Goal: Information Seeking & Learning: Check status

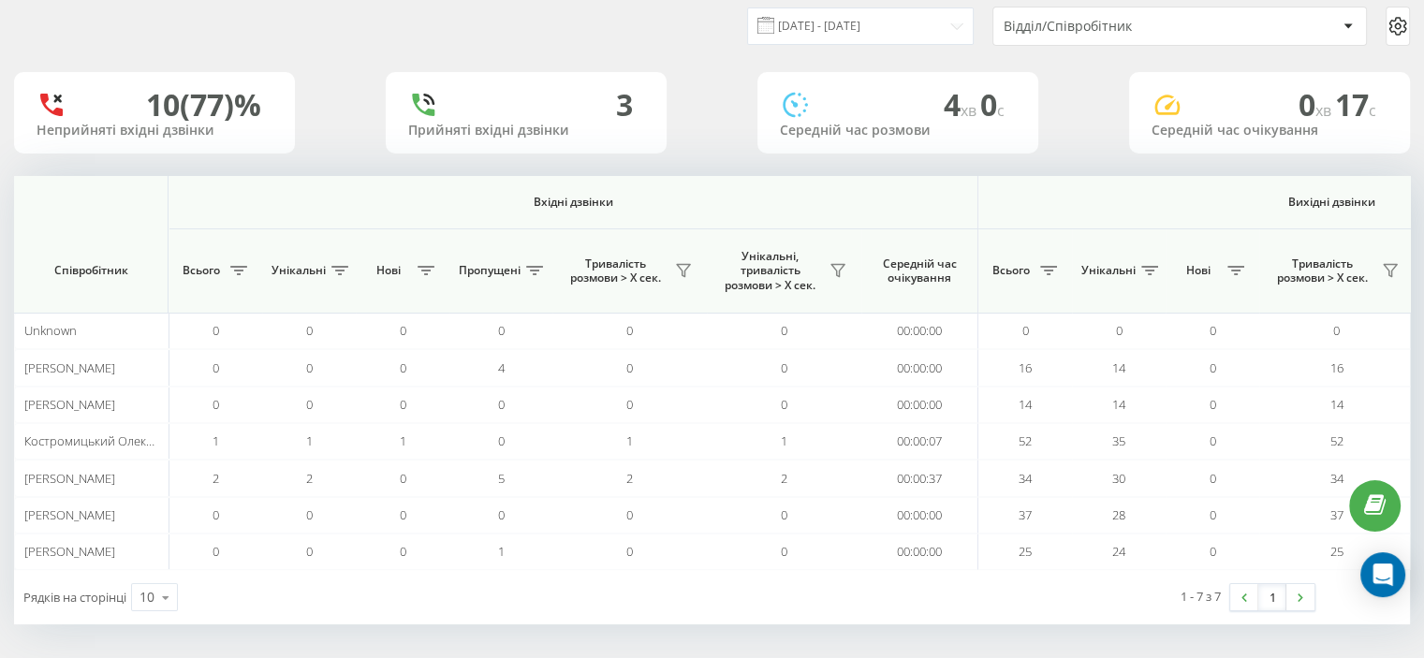
scroll to position [0, 1216]
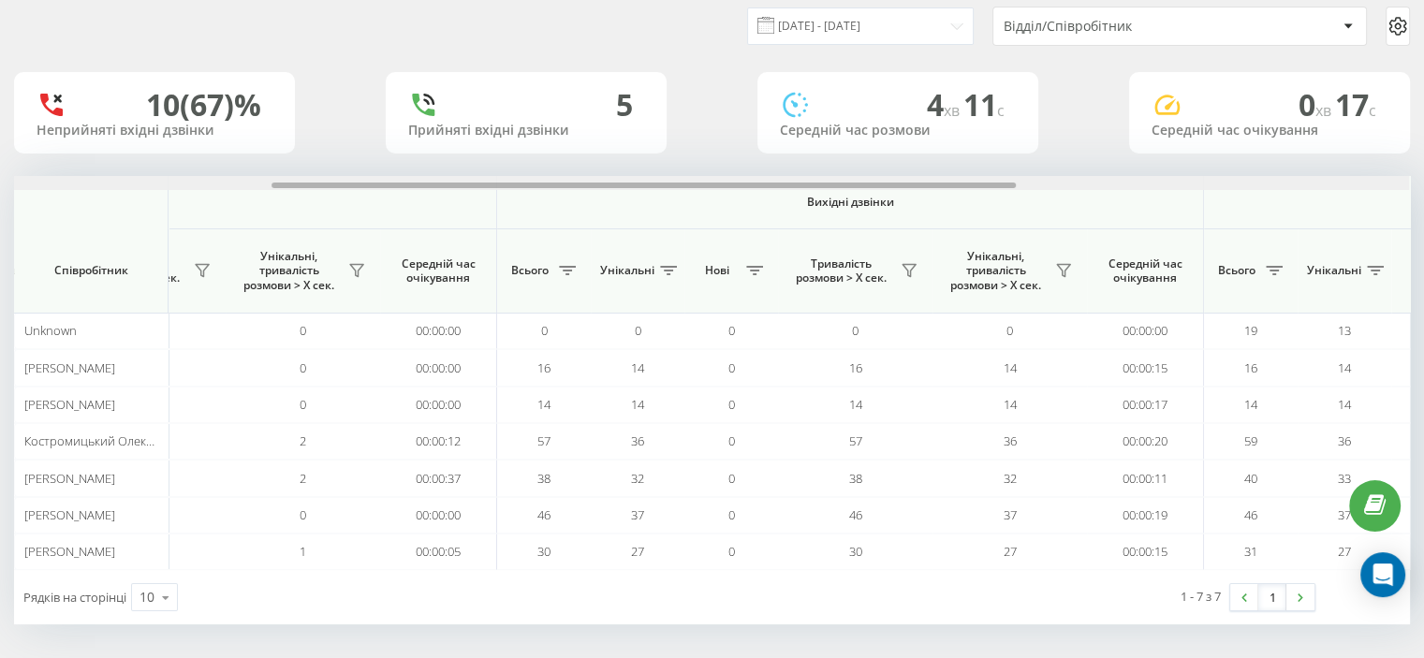
scroll to position [0, 1216]
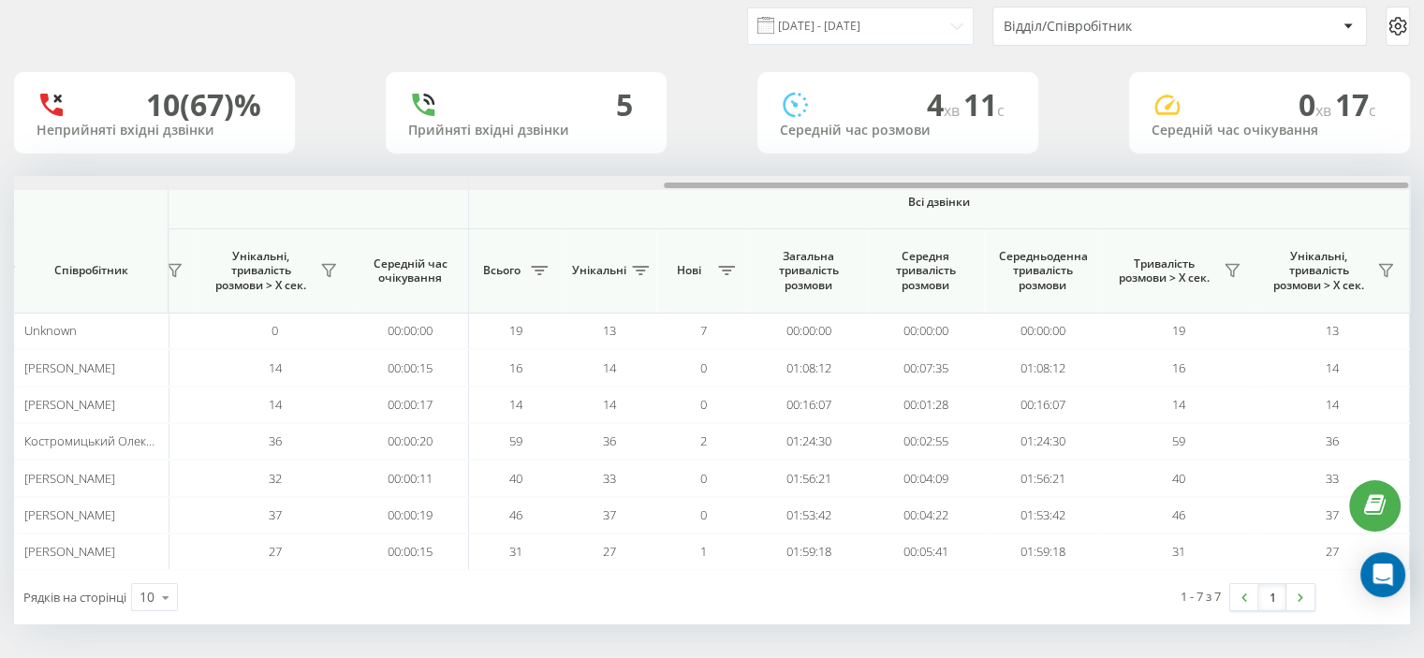
drag, startPoint x: 221, startPoint y: 183, endPoint x: 1040, endPoint y: 160, distance: 819.7
click at [1067, 183] on div at bounding box center [1036, 186] width 745 height 6
click at [1234, 270] on icon at bounding box center [1232, 271] width 13 height 12
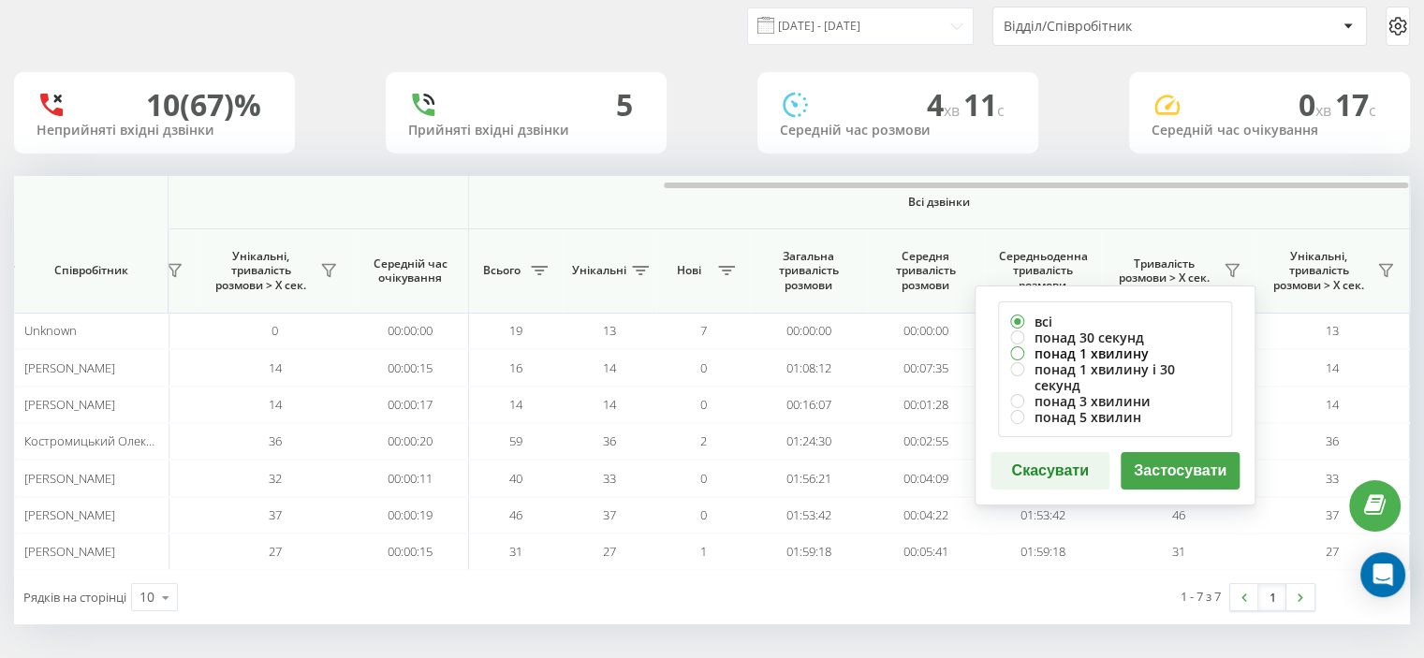
click at [1045, 351] on label "понад 1 хвилину" at bounding box center [1115, 354] width 210 height 16
radio input "true"
click at [1140, 457] on button "Застосувати" at bounding box center [1180, 470] width 119 height 37
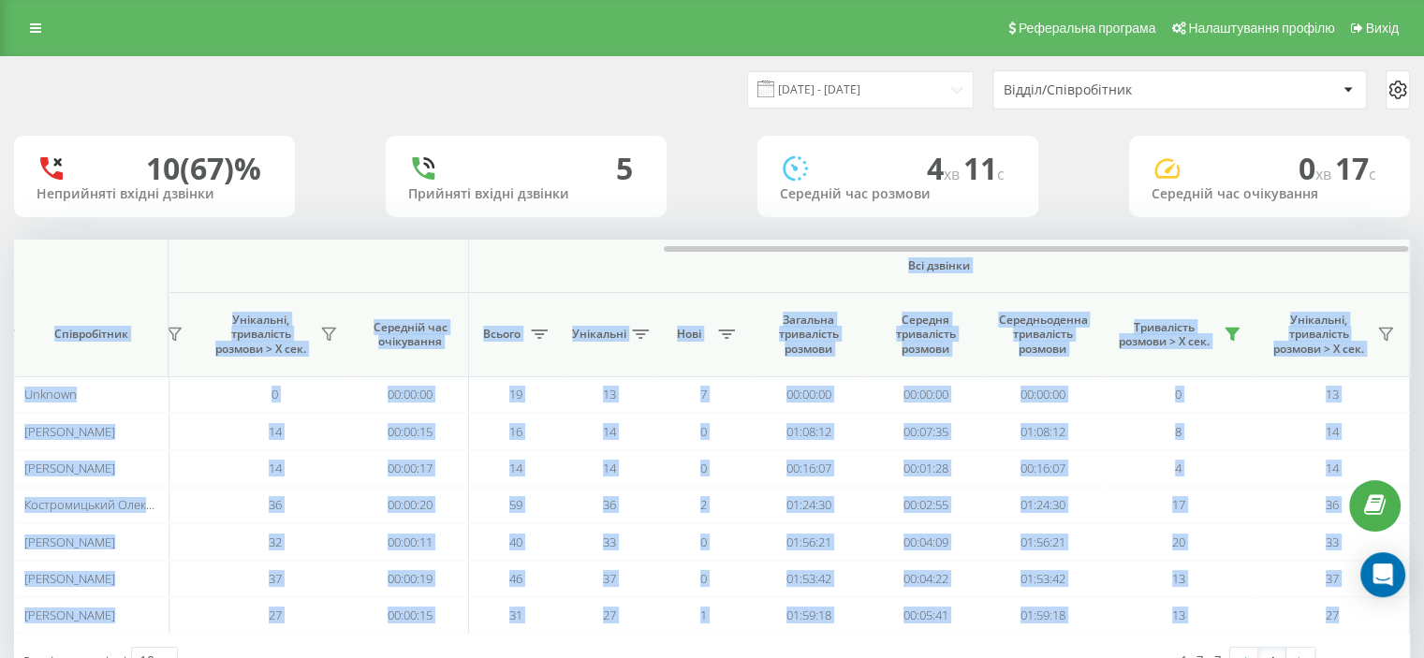
drag, startPoint x: 458, startPoint y: 254, endPoint x: 827, endPoint y: 258, distance: 369.0
click at [826, 258] on div "Вхідні дзвінки Вихідні дзвінки Всі дзвінки Співробітник Всього Унікальні Нові П…" at bounding box center [712, 437] width 1396 height 394
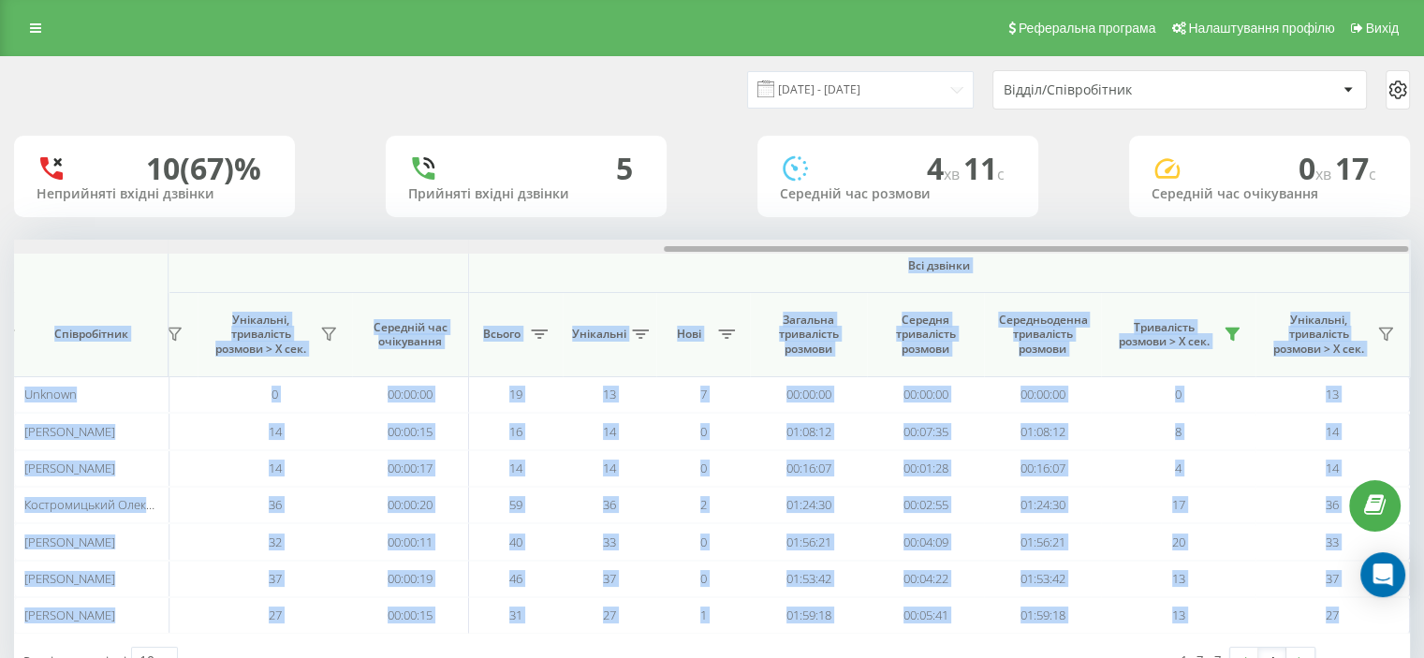
drag, startPoint x: 835, startPoint y: 254, endPoint x: 868, endPoint y: 250, distance: 33.0
click at [854, 254] on div at bounding box center [711, 247] width 1395 height 14
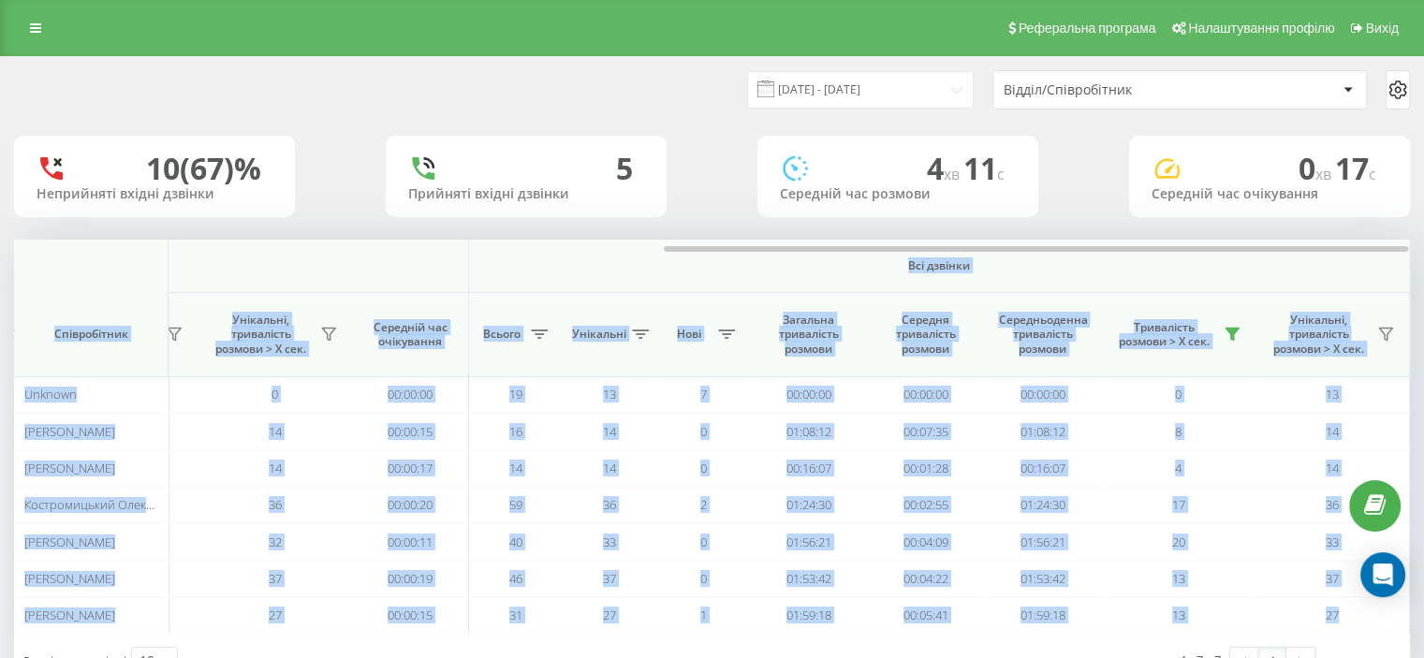
click at [1161, 272] on span "Всі дзвінки" at bounding box center [939, 265] width 830 height 15
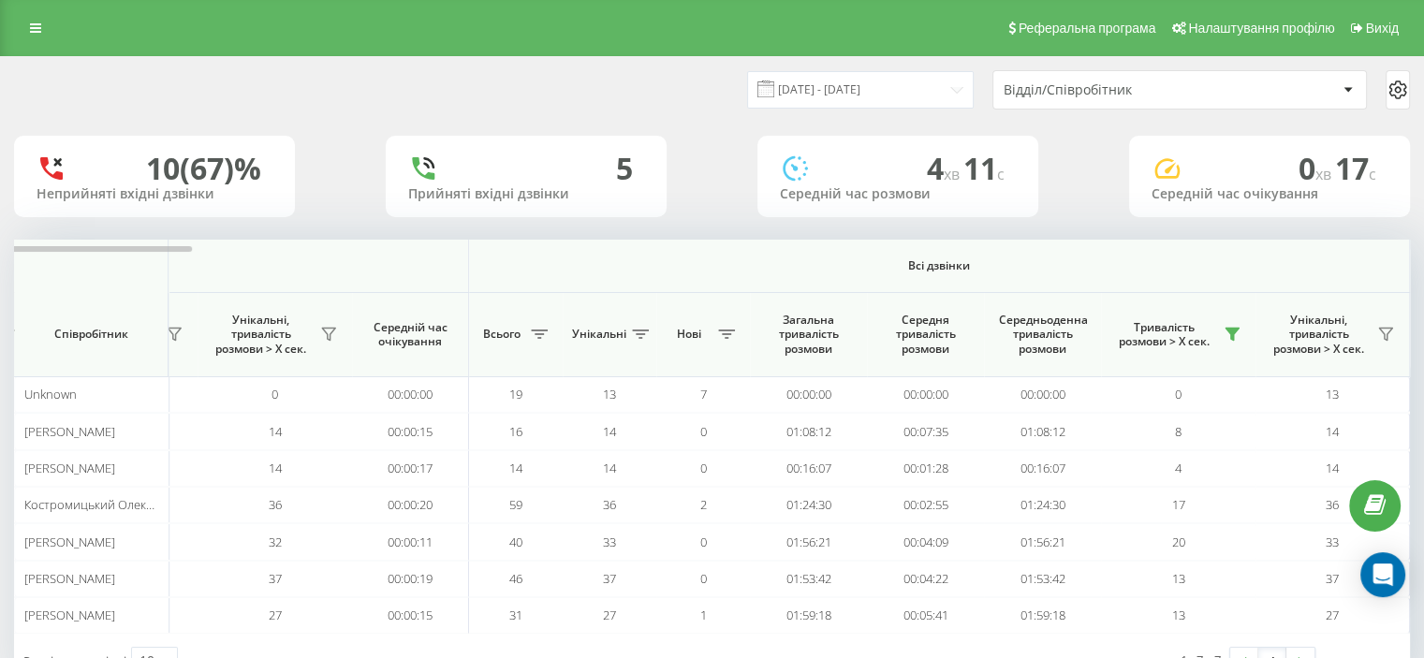
scroll to position [64, 0]
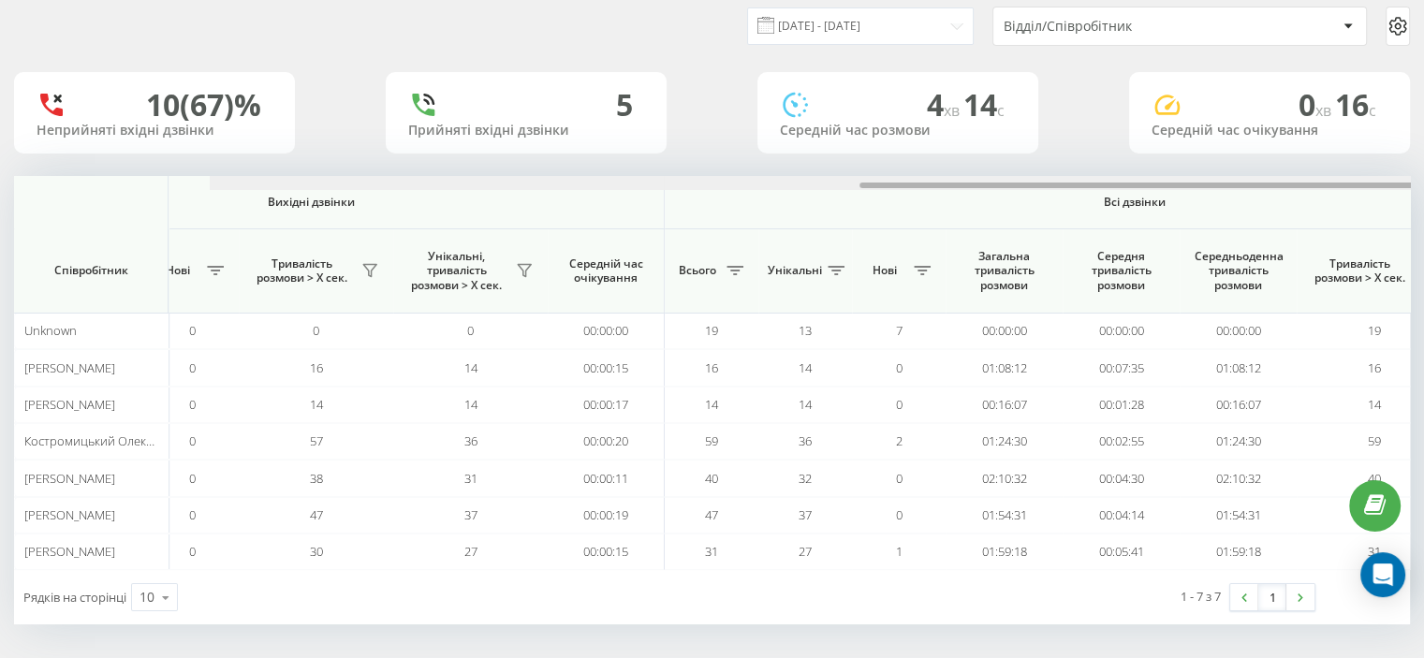
scroll to position [0, 1216]
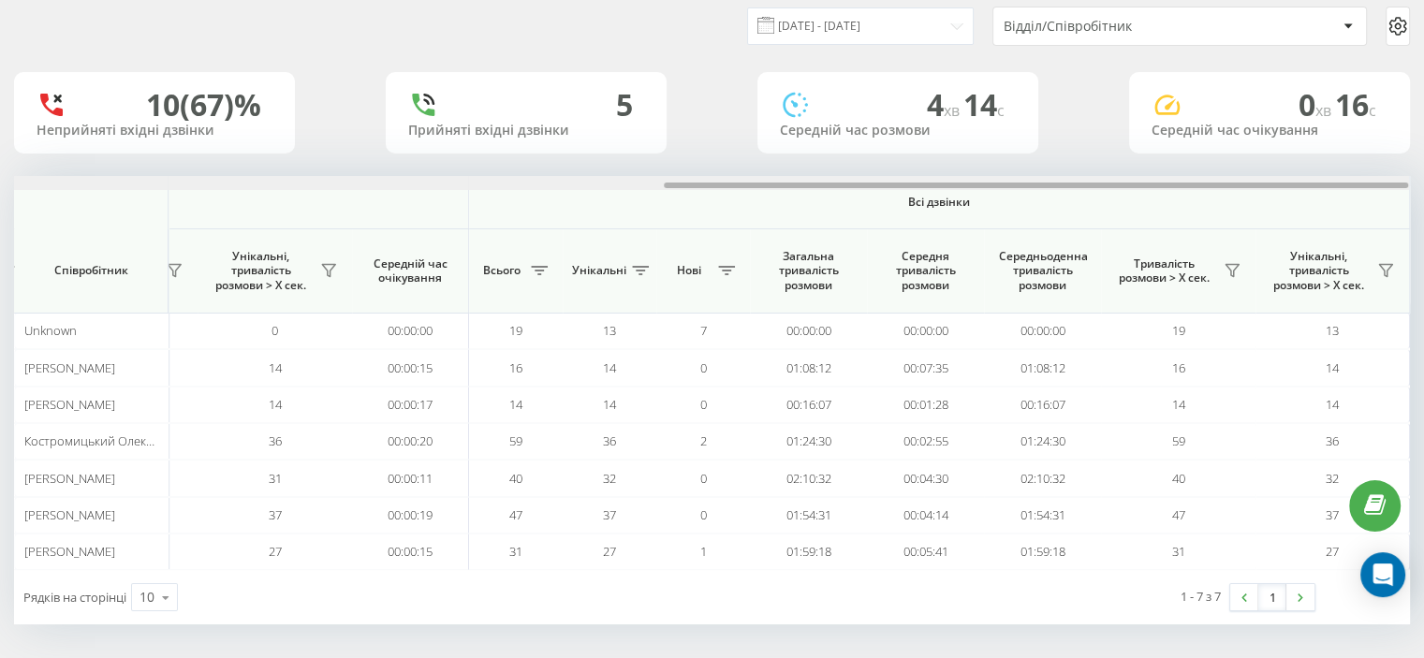
drag, startPoint x: 243, startPoint y: 188, endPoint x: 1408, endPoint y: 193, distance: 1165.0
click at [1408, 193] on div "Вхідні дзвінки Вихідні дзвінки Всі дзвінки Співробітник Всього Унікальні Нові П…" at bounding box center [712, 373] width 1396 height 394
click at [1228, 265] on icon at bounding box center [1232, 270] width 15 height 15
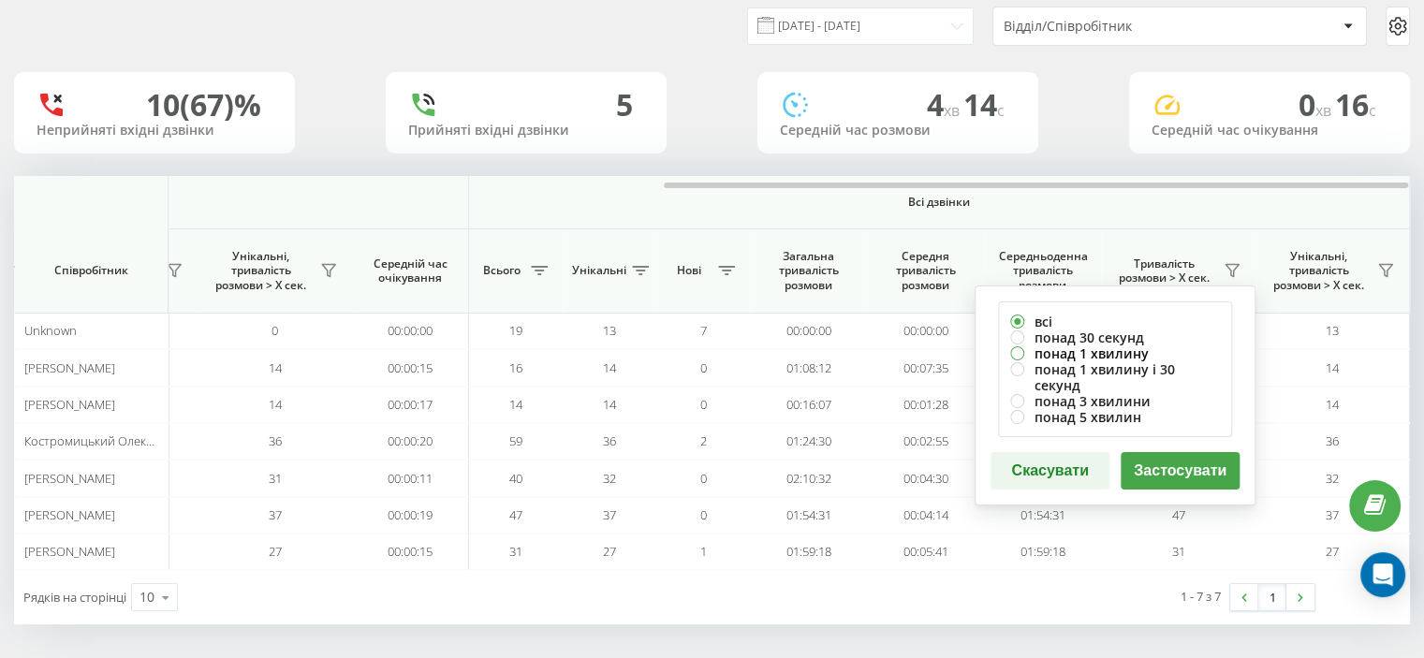
click at [1069, 355] on label "понад 1 хвилину" at bounding box center [1115, 354] width 210 height 16
radio input "true"
click at [1168, 460] on button "Застосувати" at bounding box center [1180, 470] width 119 height 37
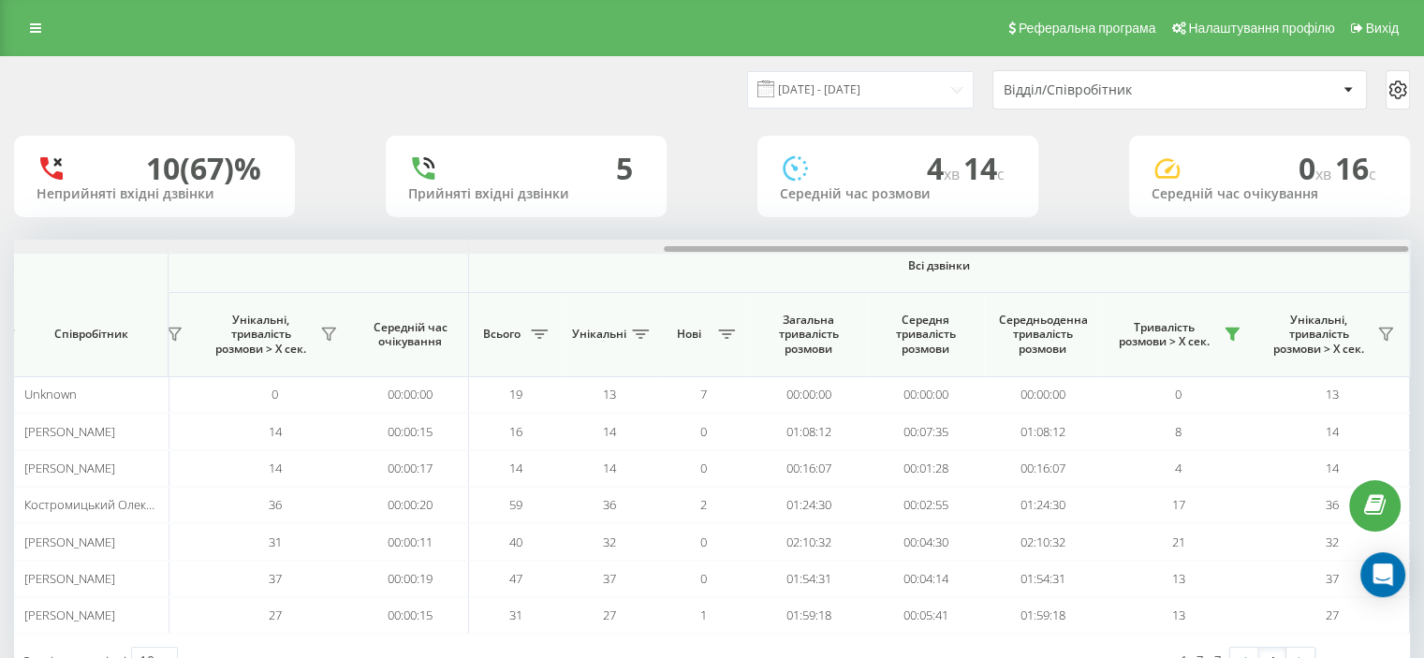
drag, startPoint x: 271, startPoint y: 249, endPoint x: 1195, endPoint y: 248, distance: 924.3
click at [1190, 250] on div at bounding box center [1036, 249] width 745 height 6
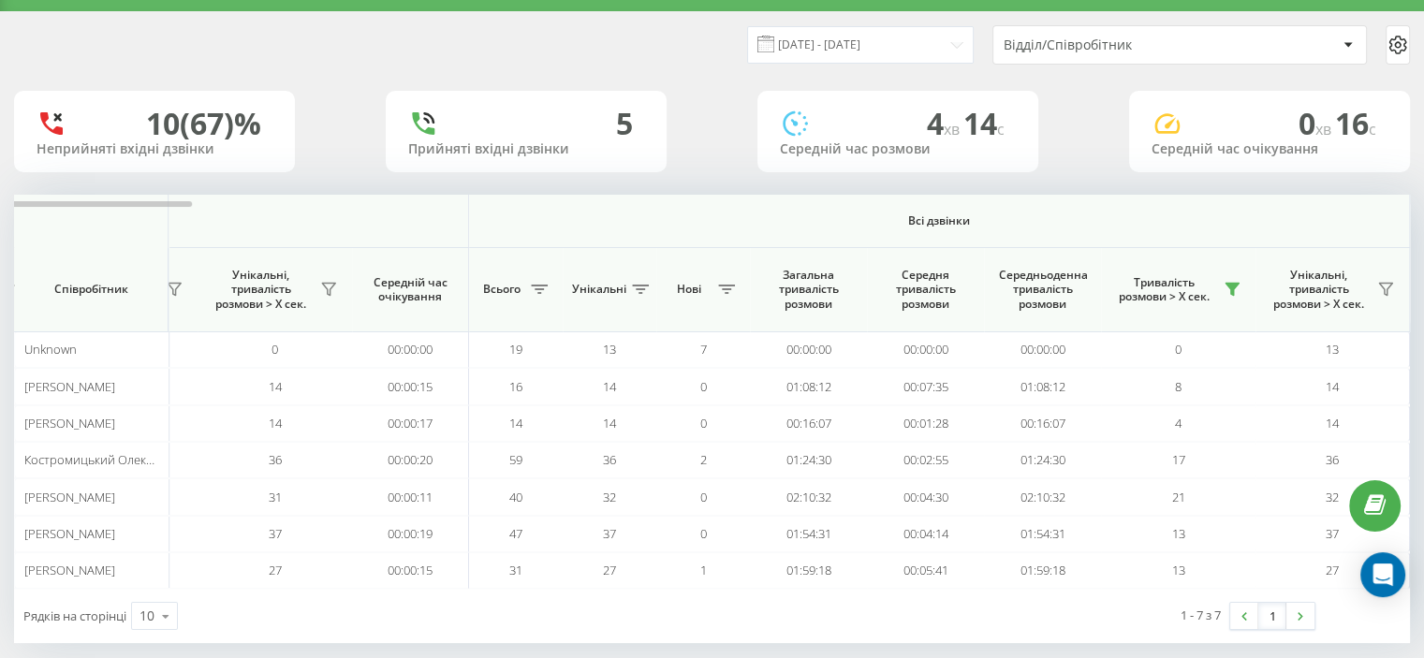
scroll to position [64, 0]
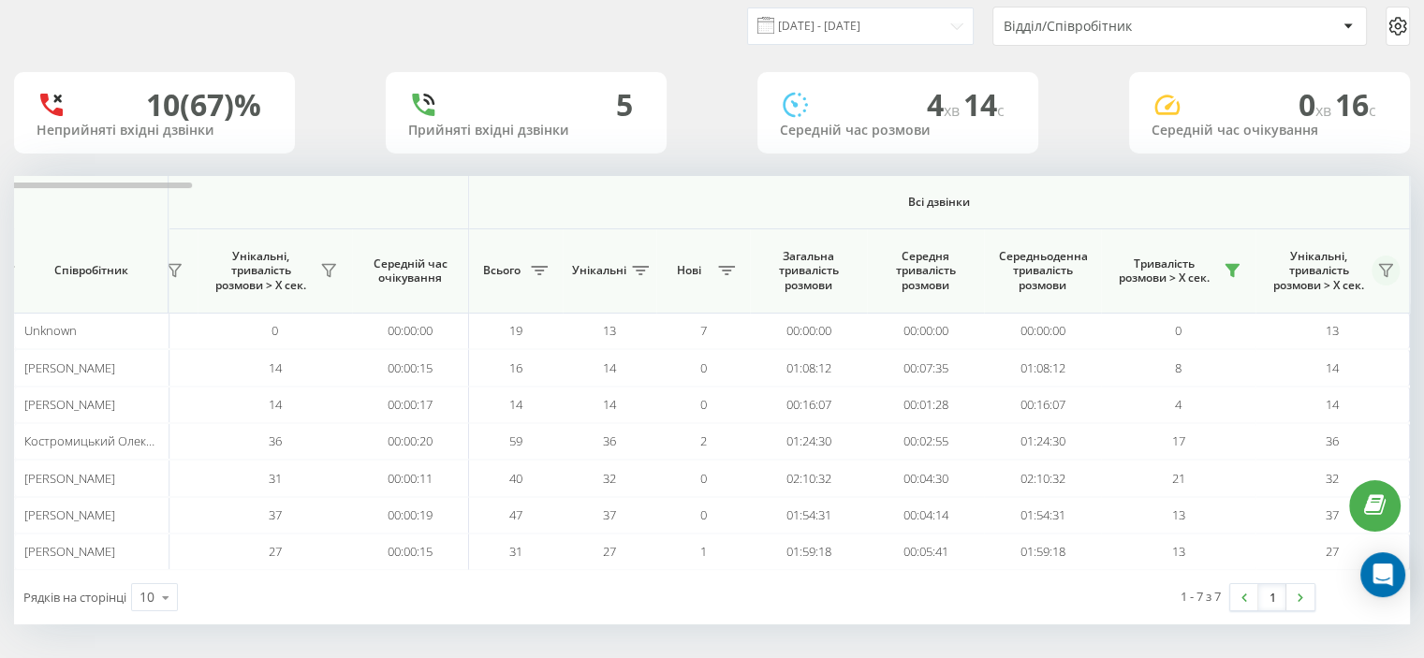
click at [1388, 268] on icon at bounding box center [1386, 270] width 15 height 15
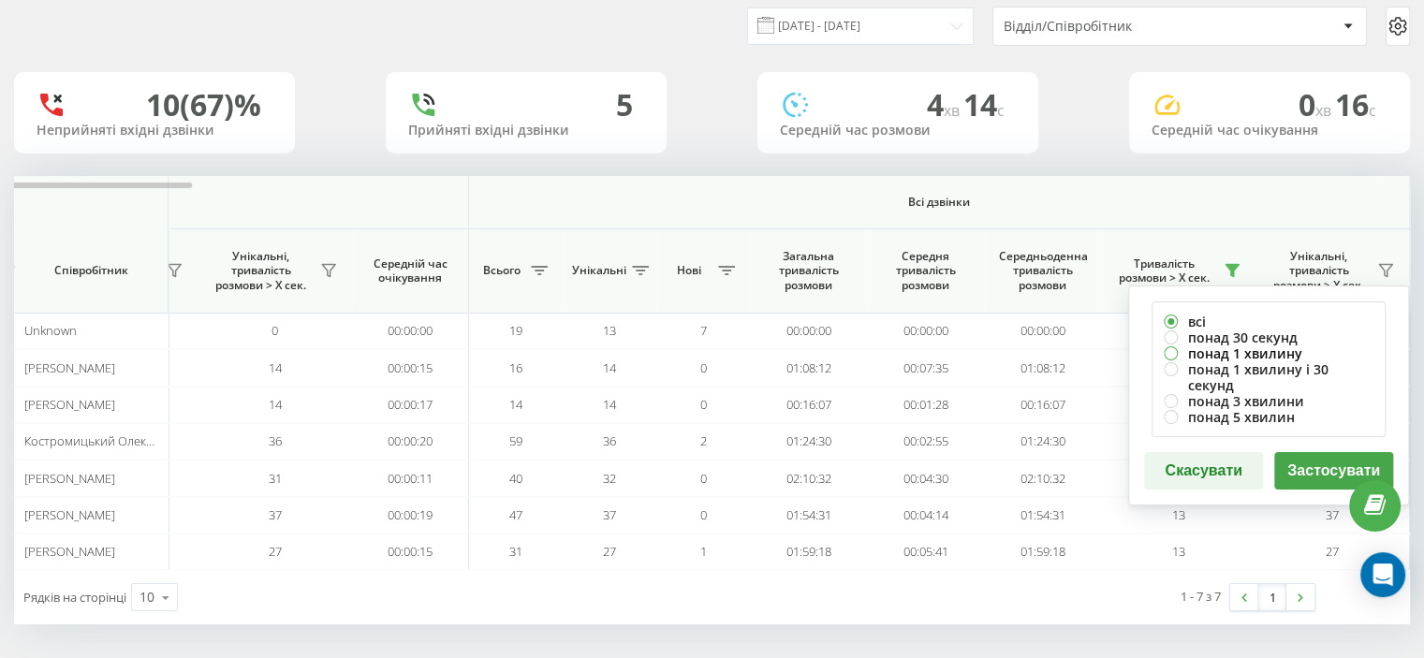
click at [1213, 352] on label "понад 1 хвилину" at bounding box center [1269, 354] width 210 height 16
radio input "true"
drag, startPoint x: 1293, startPoint y: 452, endPoint x: 1299, endPoint y: 432, distance: 21.4
click at [1293, 453] on button "Застосувати" at bounding box center [1334, 470] width 119 height 37
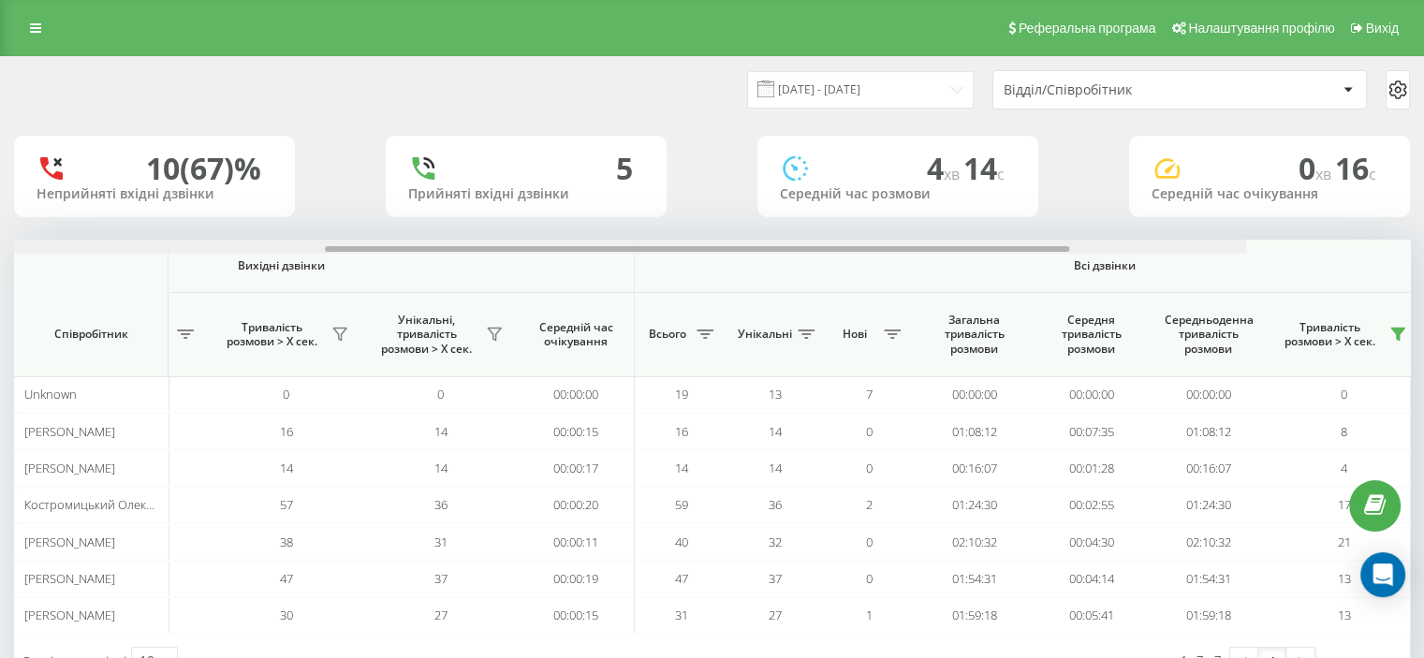
scroll to position [0, 1216]
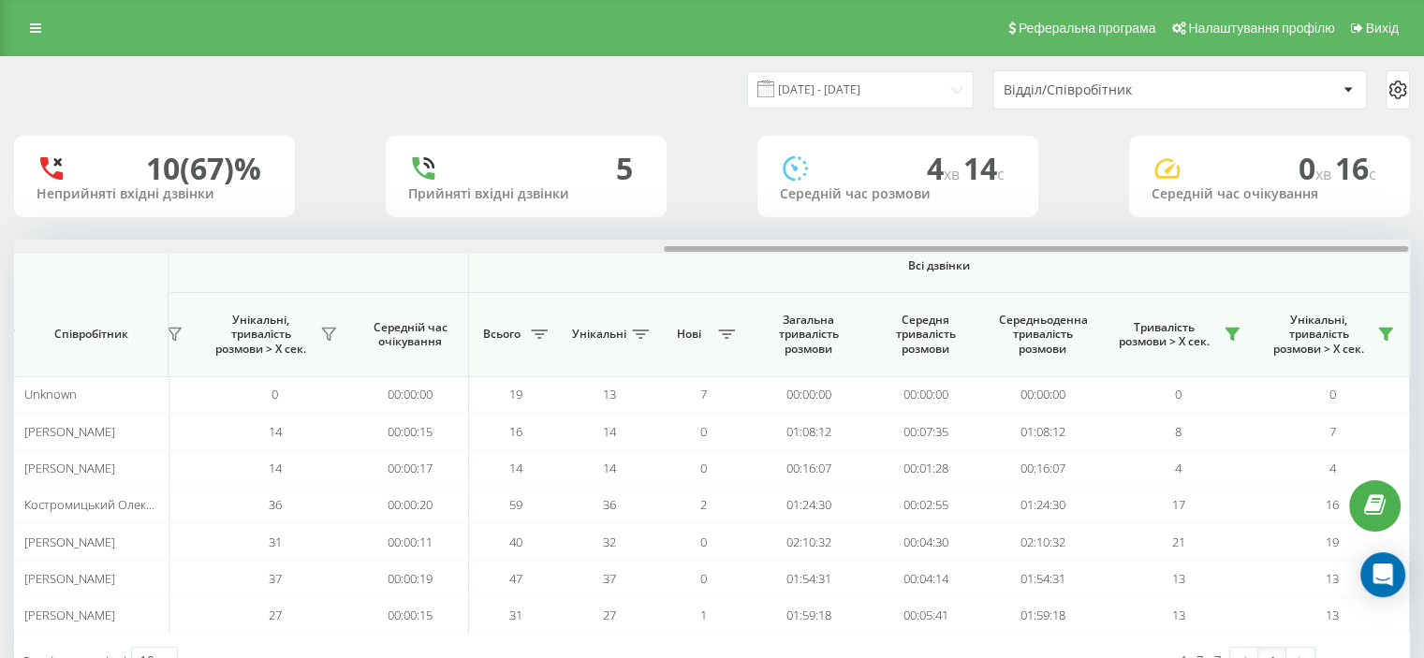
drag, startPoint x: 392, startPoint y: 247, endPoint x: 1233, endPoint y: 212, distance: 841.7
click at [1235, 217] on div "[DATE] - [DATE] Відділ/Співробітник 10 (67)% Неприйняті вхідні дзвінки 5 Прийня…" at bounding box center [712, 372] width 1396 height 631
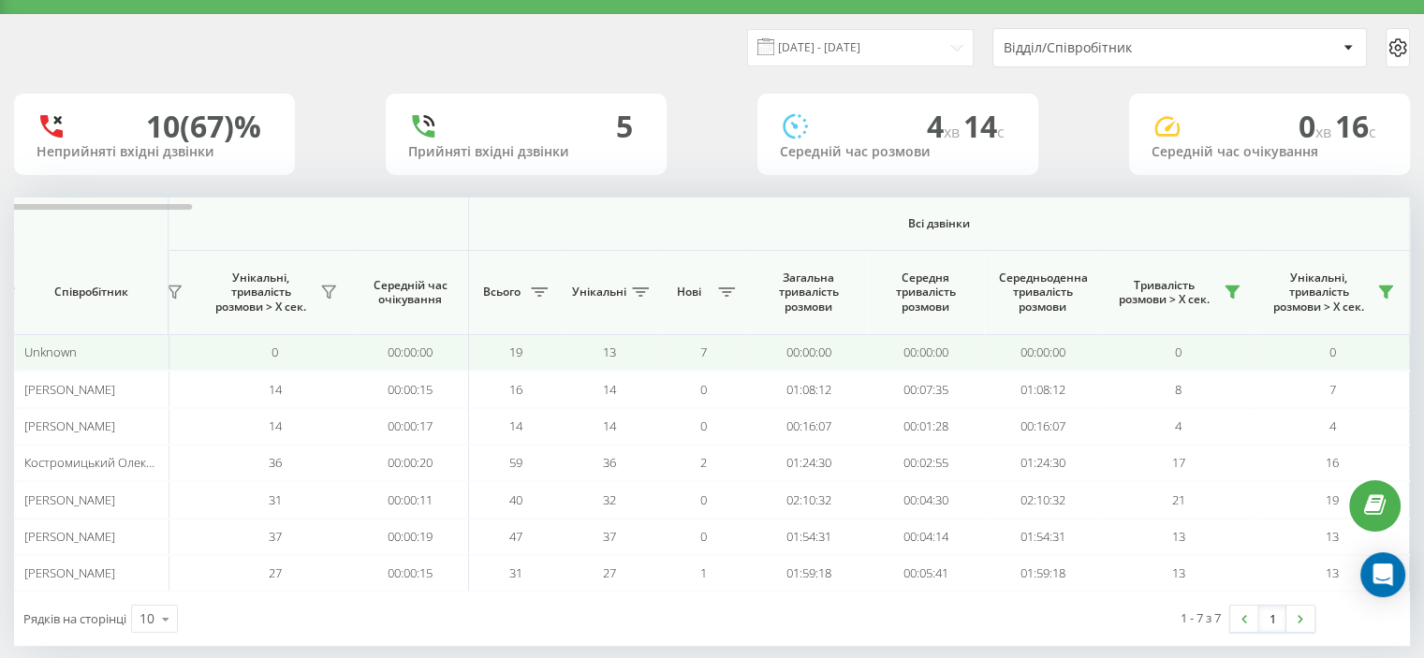
scroll to position [64, 0]
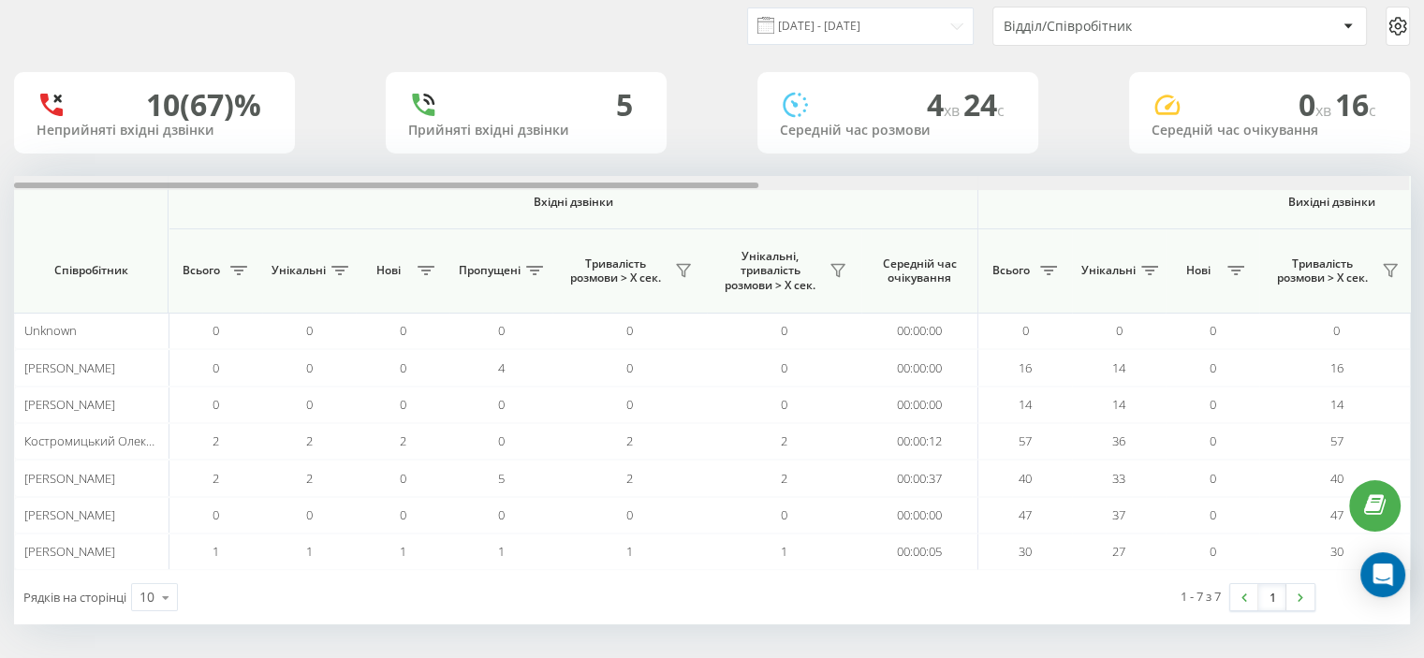
click at [584, 185] on div at bounding box center [386, 186] width 745 height 6
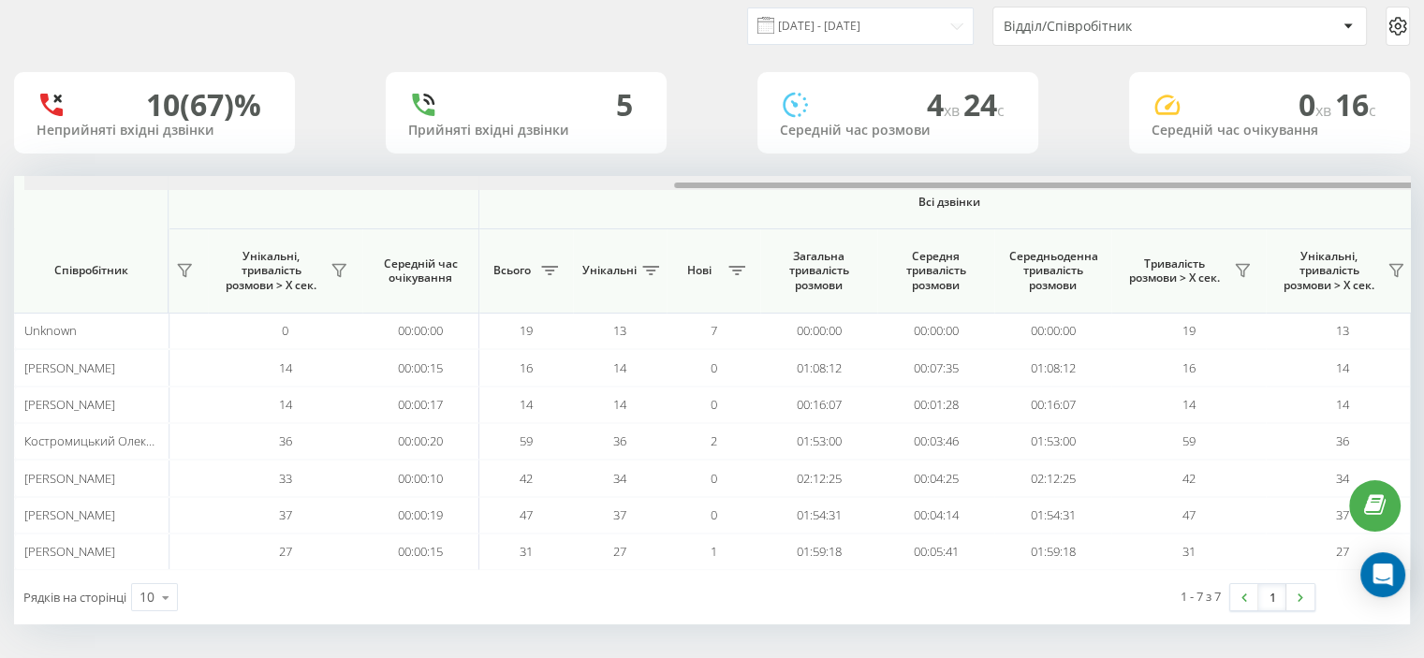
scroll to position [0, 1216]
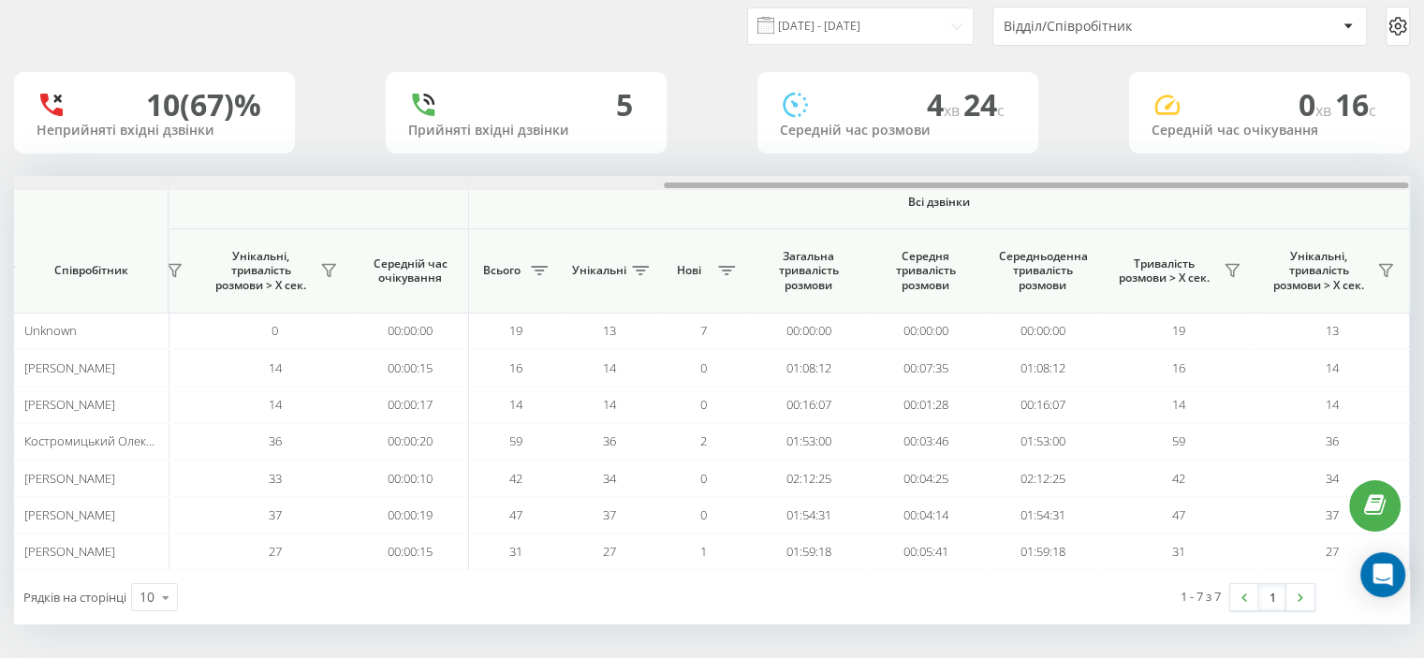
drag, startPoint x: 584, startPoint y: 184, endPoint x: 1430, endPoint y: 74, distance: 852.8
click at [1408, 115] on div "[DATE] - [DATE] Відділ/Співробітник 10 (67)% Неприйняті вхідні дзвінки 5 Прийня…" at bounding box center [712, 308] width 1396 height 631
